Goal: Information Seeking & Learning: Check status

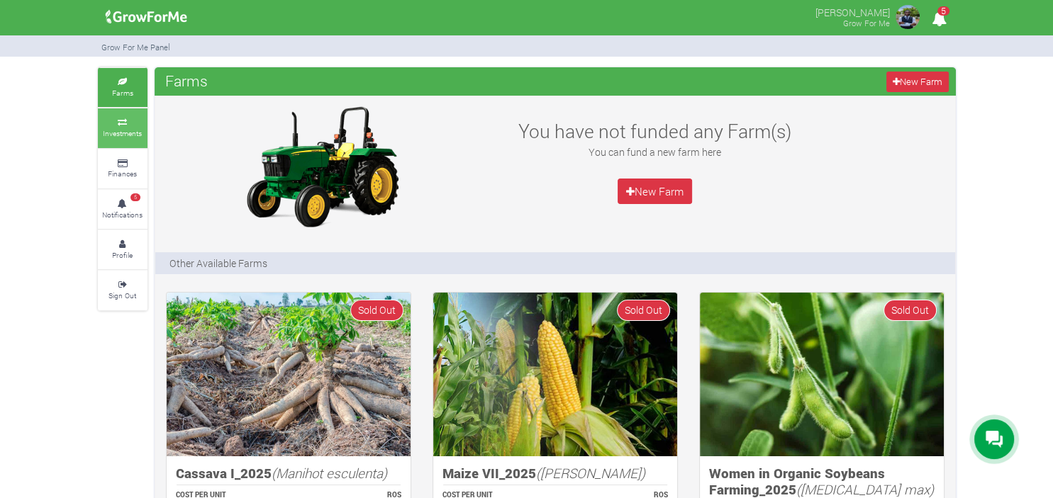
click at [106, 126] on link "Investments" at bounding box center [123, 127] width 50 height 39
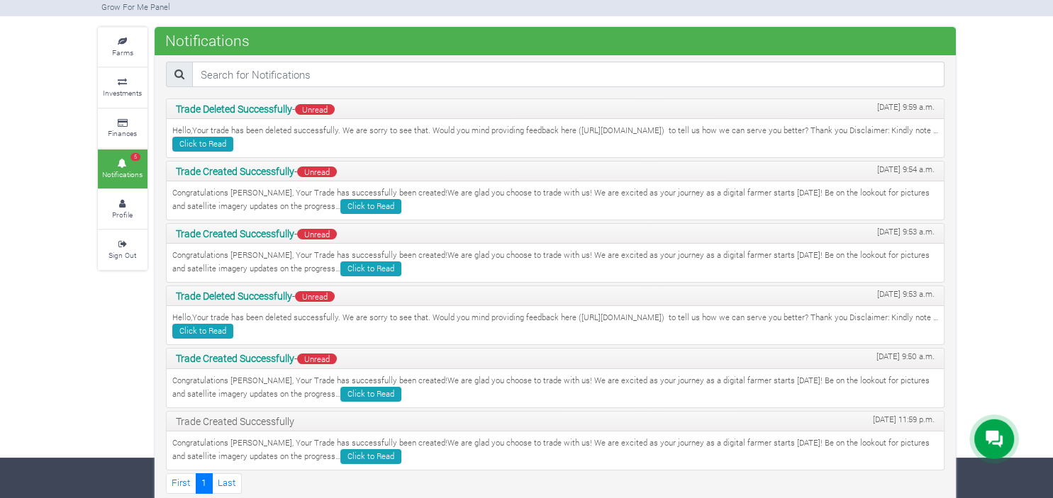
scroll to position [46, 0]
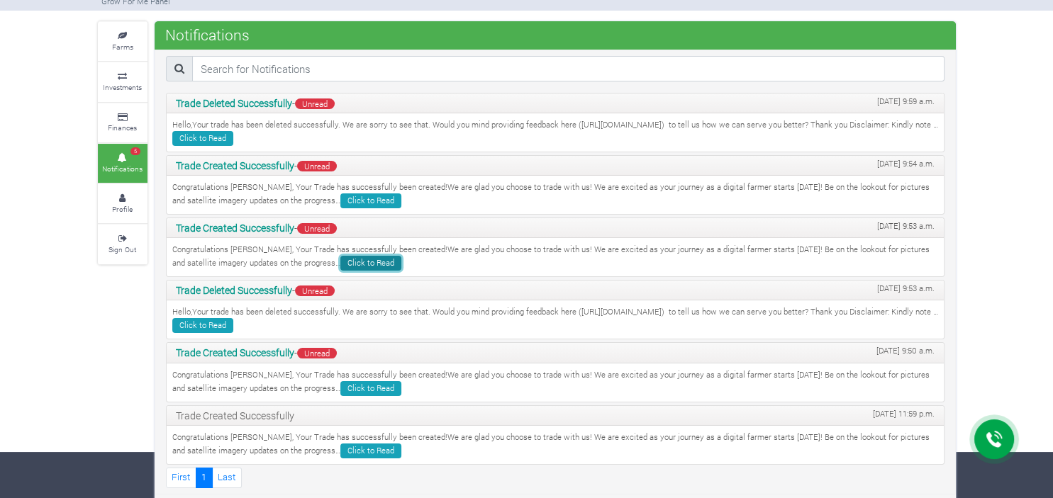
click at [340, 259] on link "Click to Read" at bounding box center [370, 263] width 61 height 15
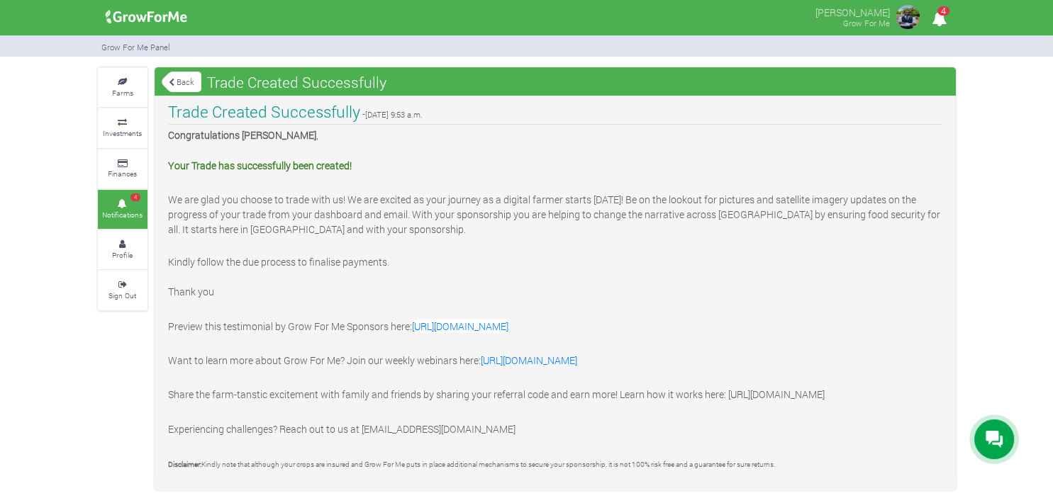
click at [187, 79] on link "Back" at bounding box center [182, 81] width 40 height 23
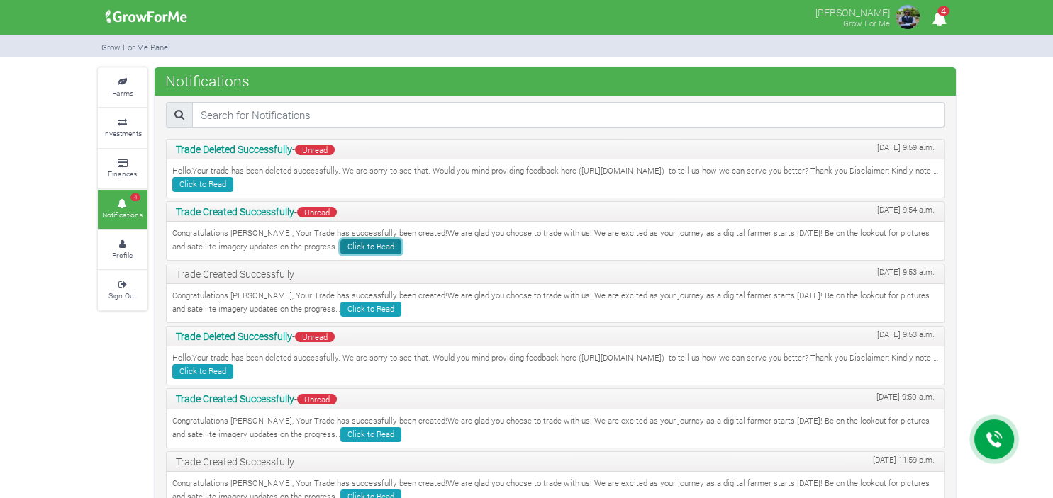
click at [340, 251] on link "Click to Read" at bounding box center [370, 247] width 61 height 15
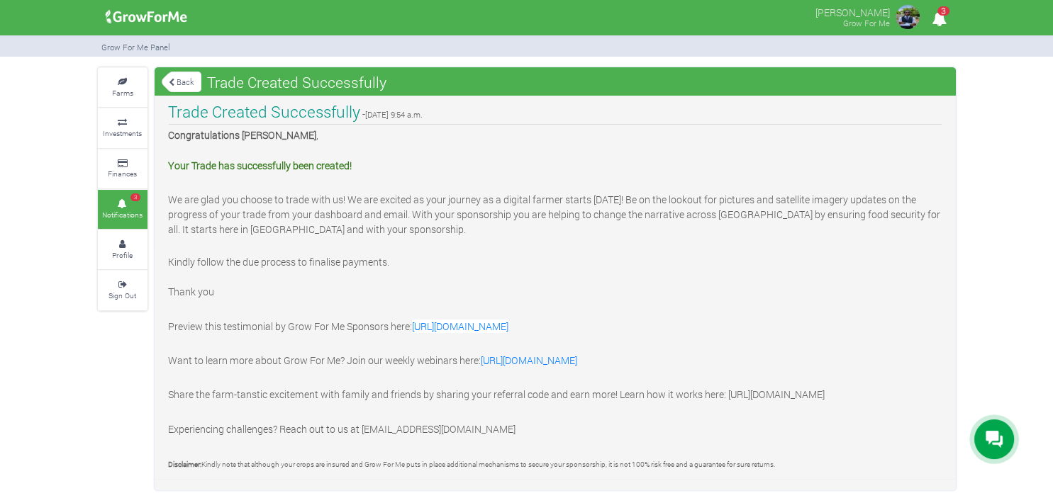
click at [180, 80] on link "Back" at bounding box center [182, 81] width 40 height 23
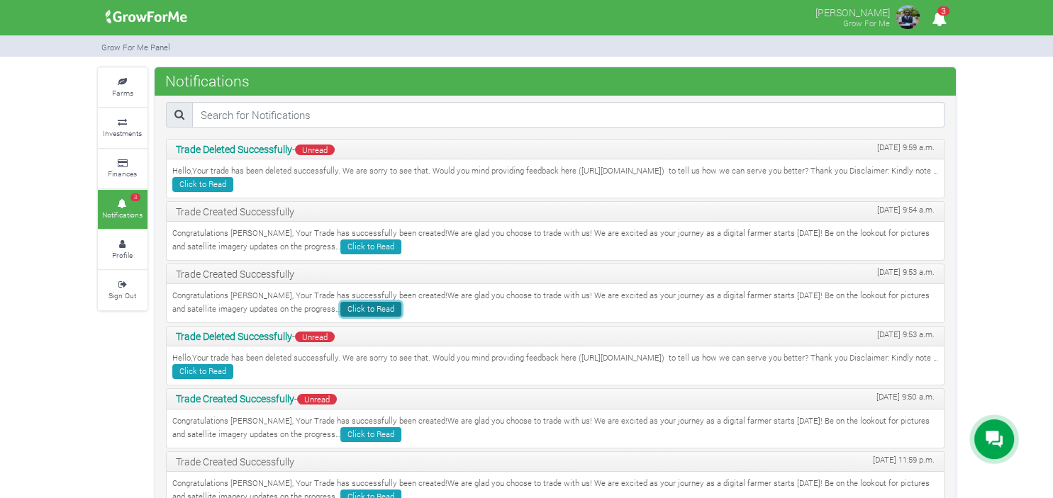
click at [340, 311] on link "Click to Read" at bounding box center [370, 309] width 61 height 15
